Goal: Information Seeking & Learning: Learn about a topic

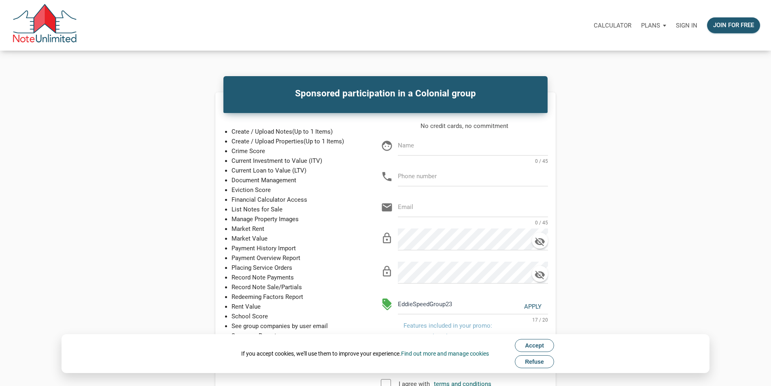
click at [676, 27] on p "Sign in" at bounding box center [686, 25] width 21 height 7
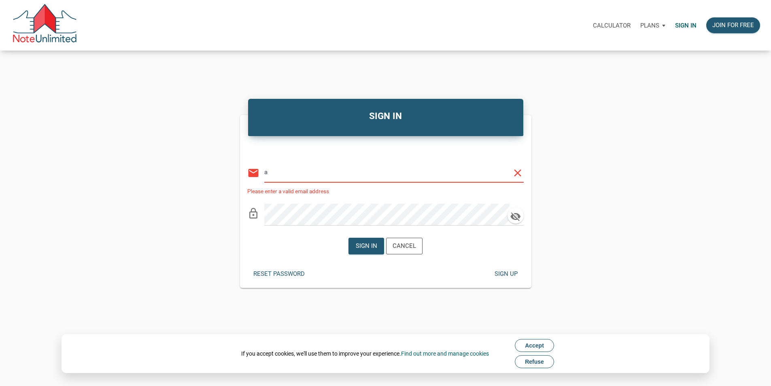
type input "[EMAIL_ADDRESS][DOMAIN_NAME]"
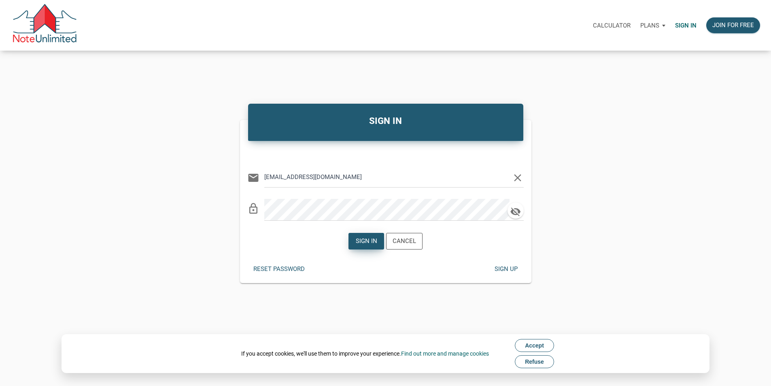
drag, startPoint x: 361, startPoint y: 247, endPoint x: 345, endPoint y: 248, distance: 15.4
click at [361, 246] on div "Sign in" at bounding box center [366, 240] width 21 height 9
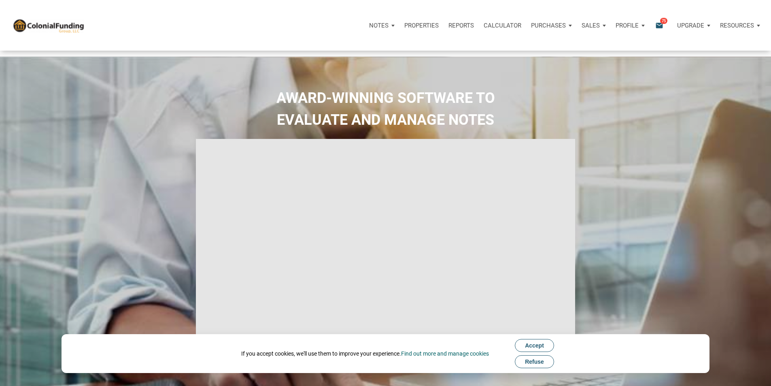
type input "Introduction to new features"
select select
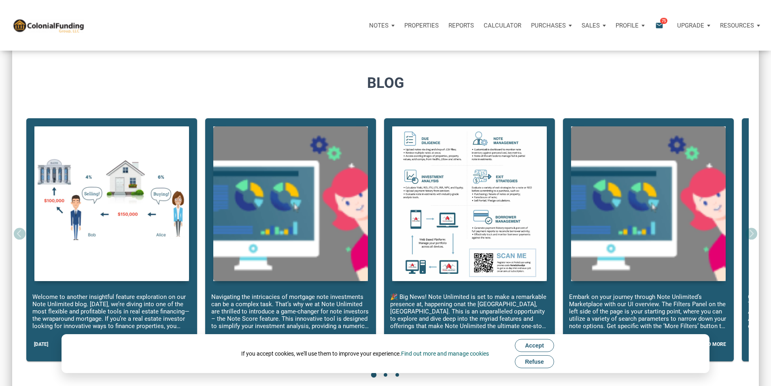
scroll to position [601, 0]
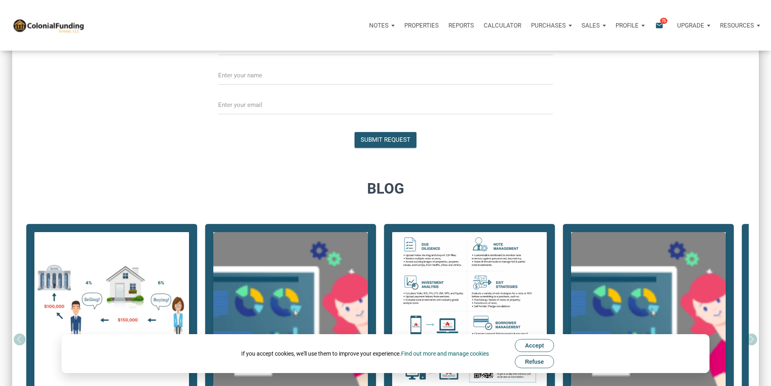
click at [364, 30] on div "Notes" at bounding box center [381, 25] width 35 height 24
click at [320, 54] on link "Dashboard" at bounding box center [358, 47] width 77 height 17
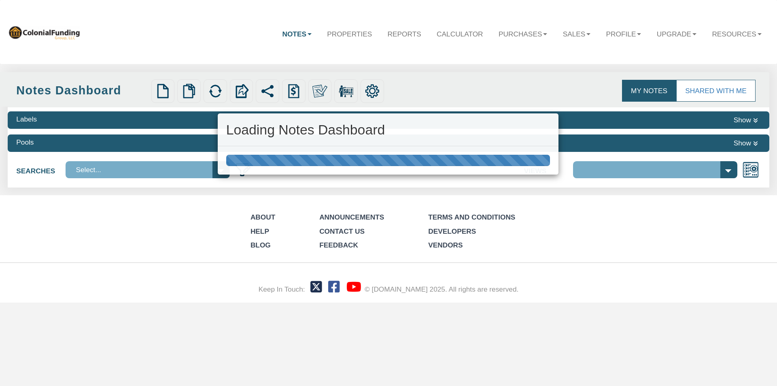
select select "316"
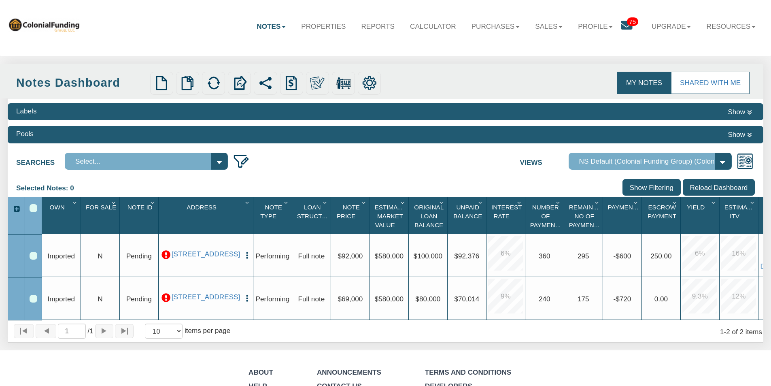
scroll to position [6, 0]
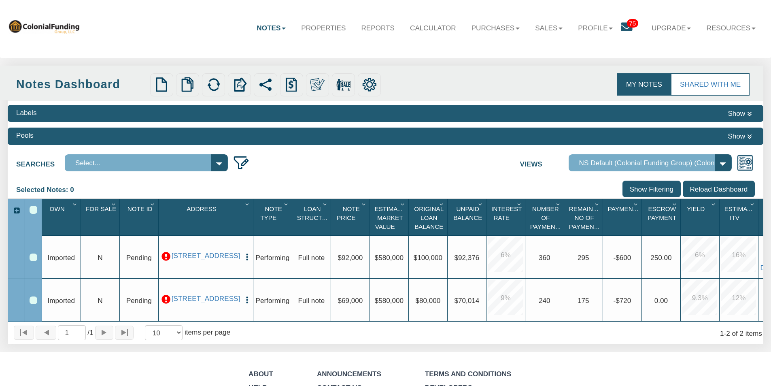
click at [266, 28] on link "Notes" at bounding box center [271, 27] width 44 height 23
click at [221, 61] on link "Transactions" at bounding box center [247, 62] width 89 height 13
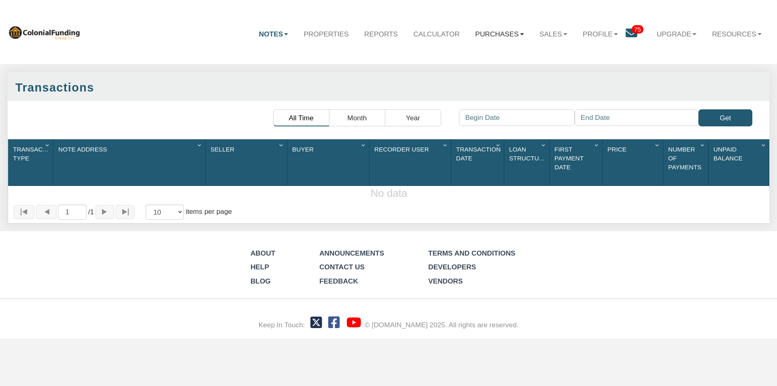
click at [486, 32] on link "Purchases" at bounding box center [499, 33] width 64 height 23
click at [628, 34] on icon at bounding box center [631, 34] width 12 height 12
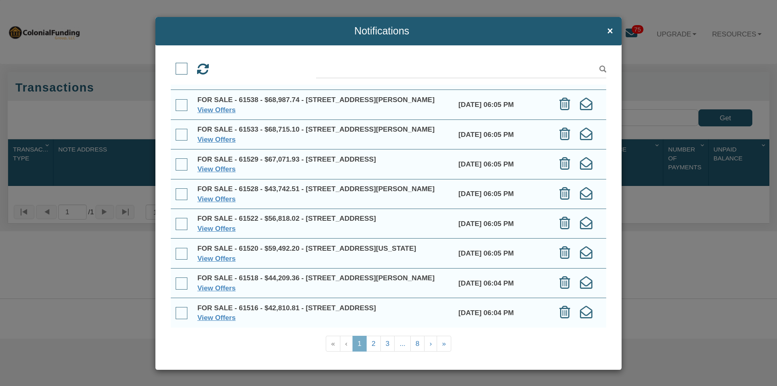
scroll to position [81, 0]
click at [201, 203] on link "View Offers" at bounding box center [216, 199] width 38 height 8
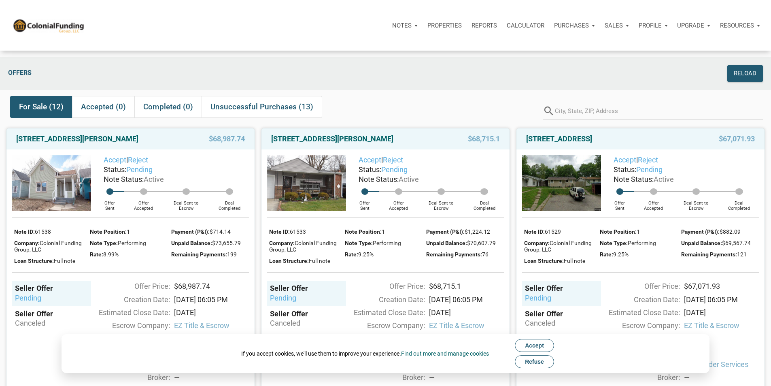
click at [534, 343] on span "Accept" at bounding box center [534, 345] width 19 height 6
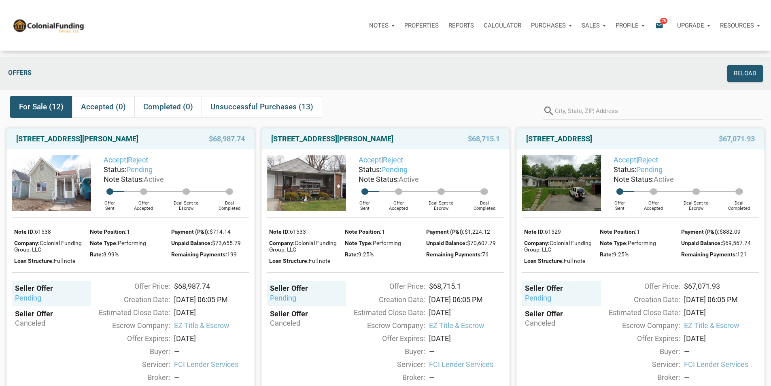
click at [404, 28] on p "Properties" at bounding box center [421, 25] width 34 height 7
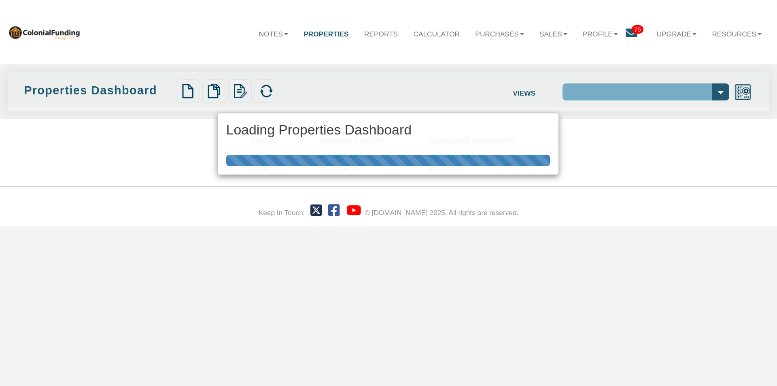
select select "138"
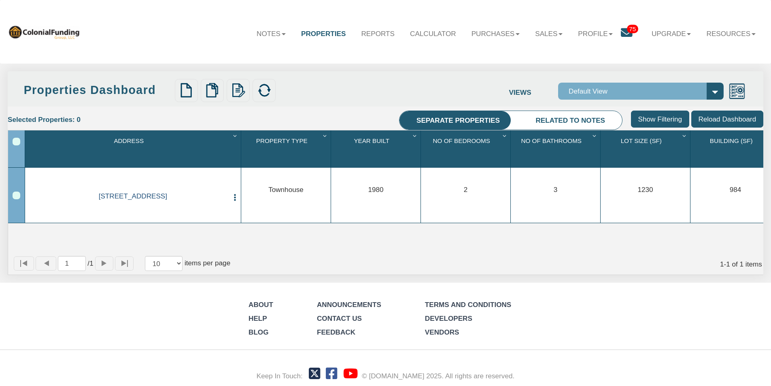
click at [141, 196] on link "0001 B Lafayette Ave, Baltimore, MD, 21202" at bounding box center [133, 196] width 190 height 8
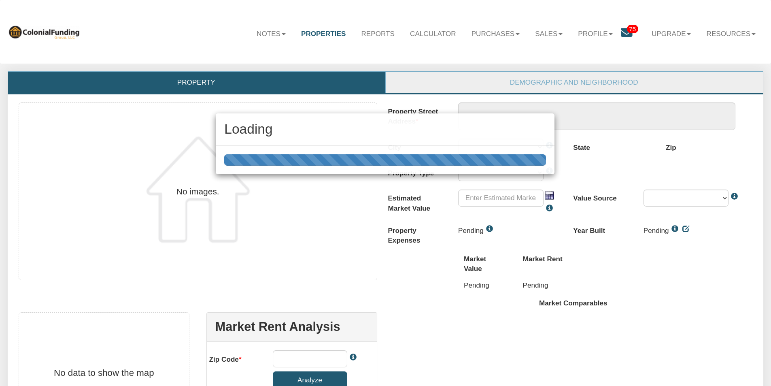
scroll to position [5, 0]
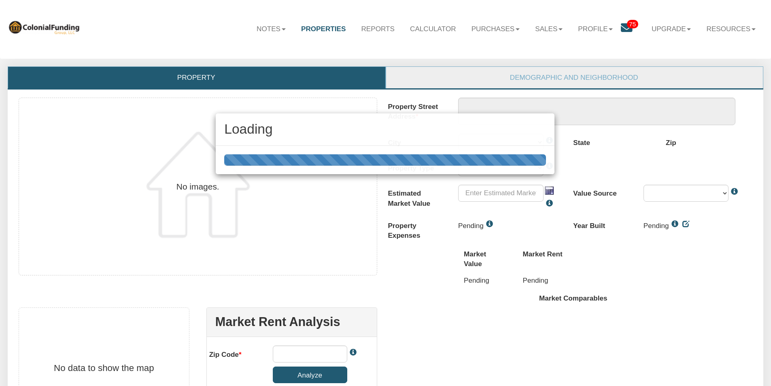
type textarea "0001 B Lafayette Ave"
type input "$580,000.00"
type input "21202"
select select "string:Baltimore"
select select "string:TH"
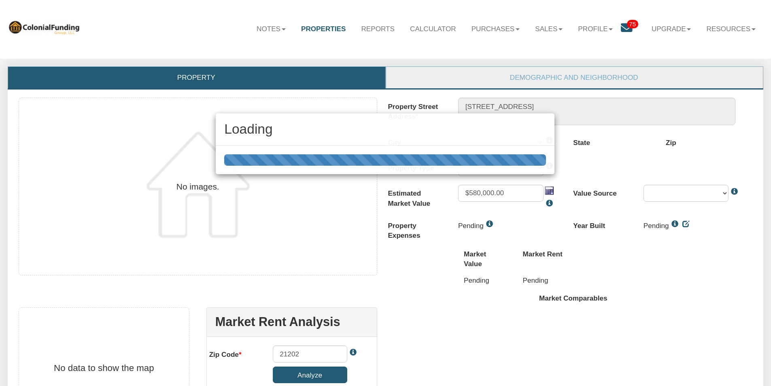
select select "string:By seller"
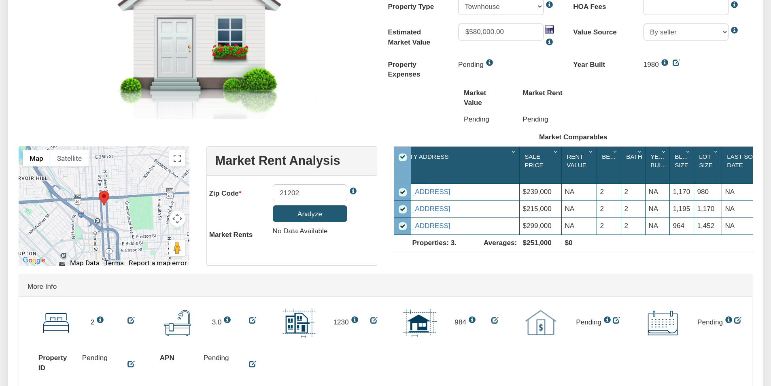
scroll to position [0, 0]
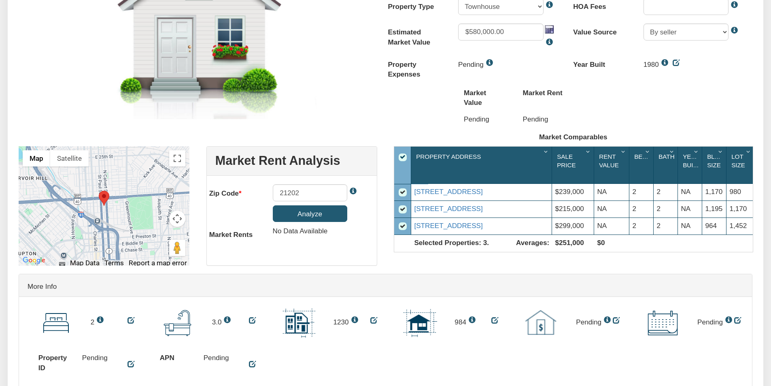
click at [401, 160] on div "Select All" at bounding box center [402, 157] width 8 height 8
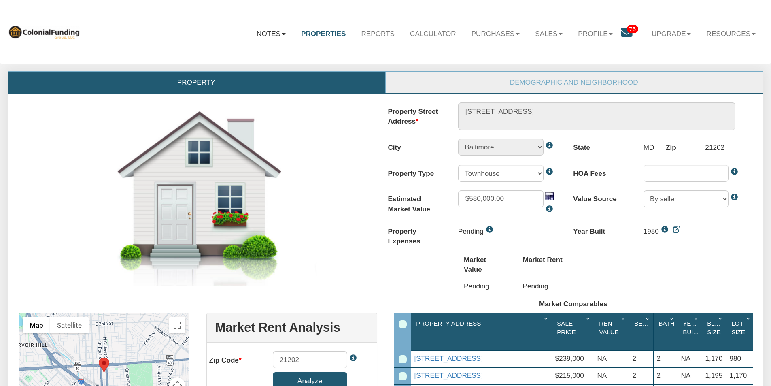
click at [258, 36] on link "Notes" at bounding box center [271, 33] width 44 height 23
click at [219, 55] on link "Dashboard" at bounding box center [247, 55] width 89 height 13
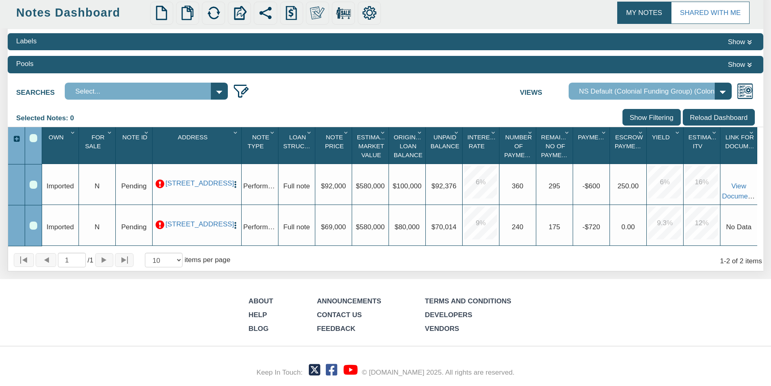
click at [234, 221] on img "button" at bounding box center [235, 225] width 8 height 8
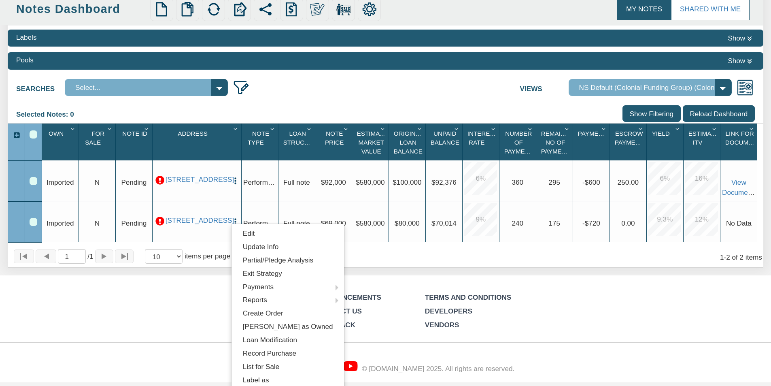
click at [199, 320] on div "About Help Blog Announcements Contact Us Feedback Terms and Conditions Develope…" at bounding box center [385, 328] width 771 height 106
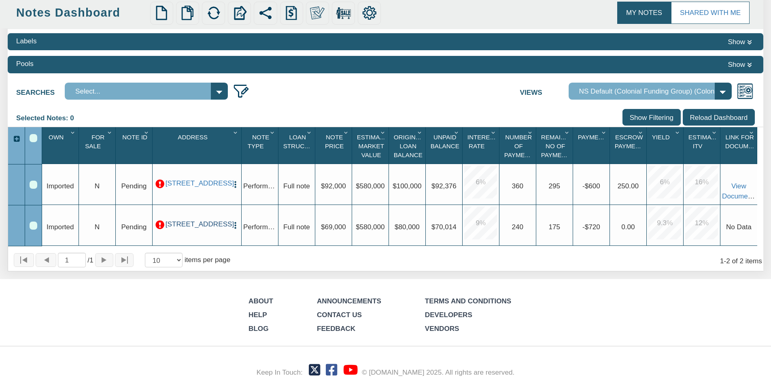
click at [196, 225] on link "0001 B Lafayette Ave, Baltimore, MD, 21202" at bounding box center [196, 224] width 63 height 8
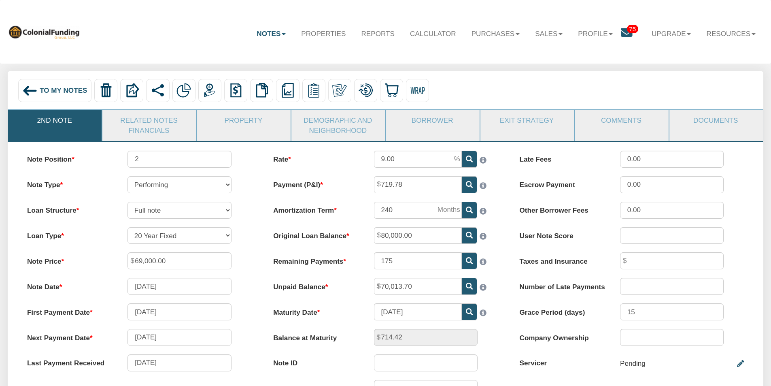
click at [254, 36] on link "Notes" at bounding box center [271, 33] width 44 height 23
click at [218, 67] on link "Transactions" at bounding box center [247, 68] width 89 height 13
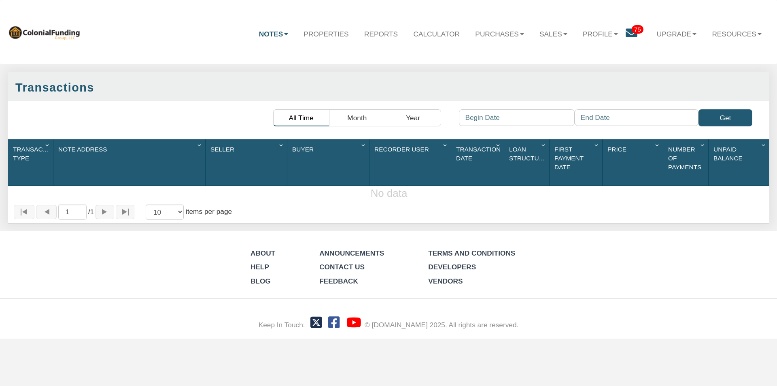
click at [268, 34] on link "Notes" at bounding box center [273, 33] width 45 height 23
click at [230, 68] on link "Transactions" at bounding box center [251, 68] width 90 height 13
click at [489, 34] on link "Purchases" at bounding box center [499, 33] width 64 height 23
click at [552, 34] on link "Sales" at bounding box center [553, 33] width 43 height 23
click at [628, 33] on icon at bounding box center [631, 34] width 12 height 12
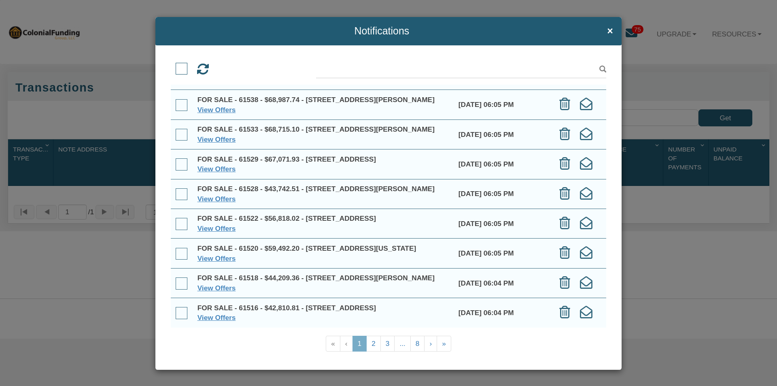
scroll to position [1, 0]
drag, startPoint x: 655, startPoint y: 77, endPoint x: 659, endPoint y: 71, distance: 7.2
click at [658, 73] on div "Notifications × View Offers View Offers" at bounding box center [388, 193] width 777 height 386
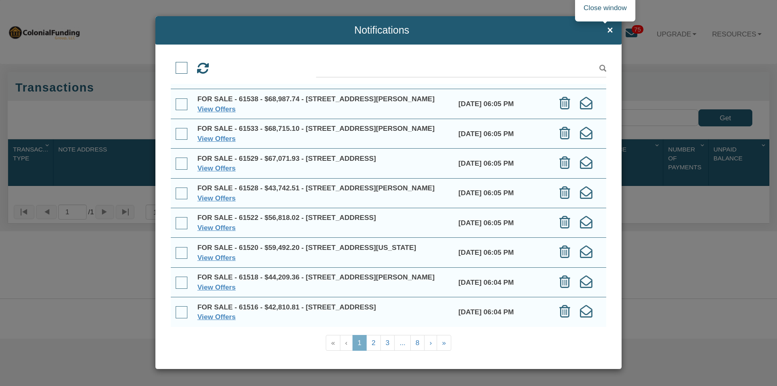
drag, startPoint x: 603, startPoint y: 30, endPoint x: 631, endPoint y: 34, distance: 29.0
click at [607, 30] on span "×" at bounding box center [610, 30] width 6 height 11
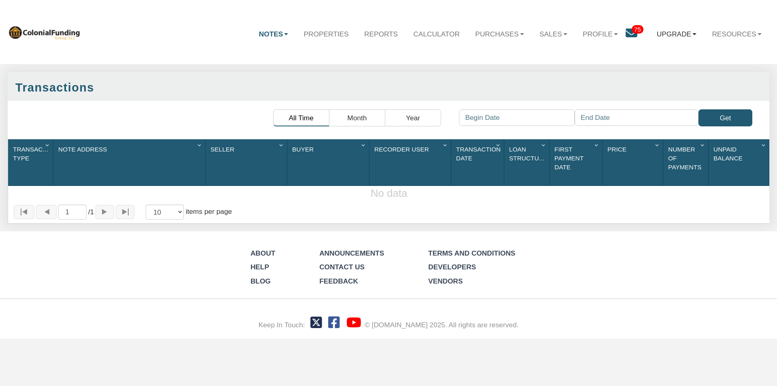
click at [659, 33] on link "Upgrade" at bounding box center [676, 33] width 55 height 23
click at [186, 46] on div "Notes Dashboard Transactions Properties Reports Calculator Purchases Offers Ord…" at bounding box center [388, 32] width 761 height 49
